Goal: Communication & Community: Answer question/provide support

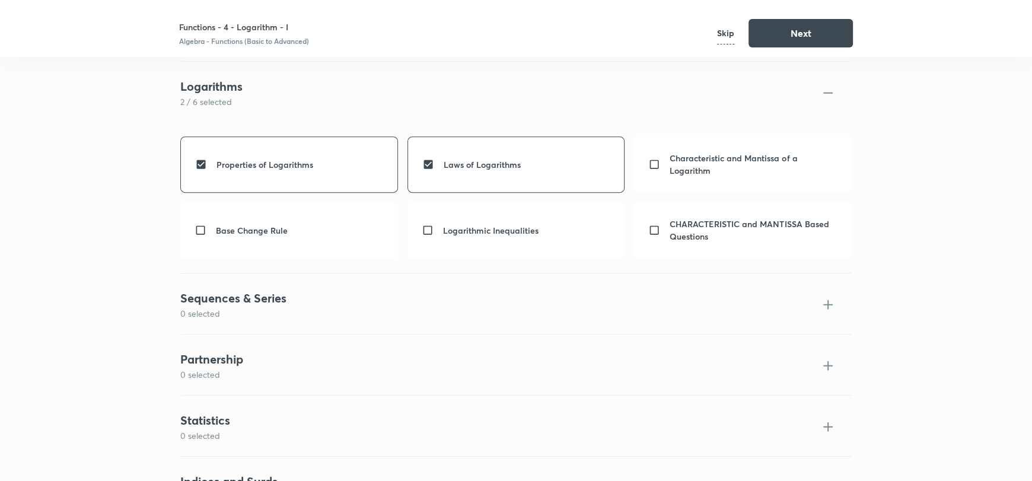
scroll to position [603, 0]
click at [769, 26] on button "Next" at bounding box center [800, 32] width 104 height 28
